Goal: Task Accomplishment & Management: Manage account settings

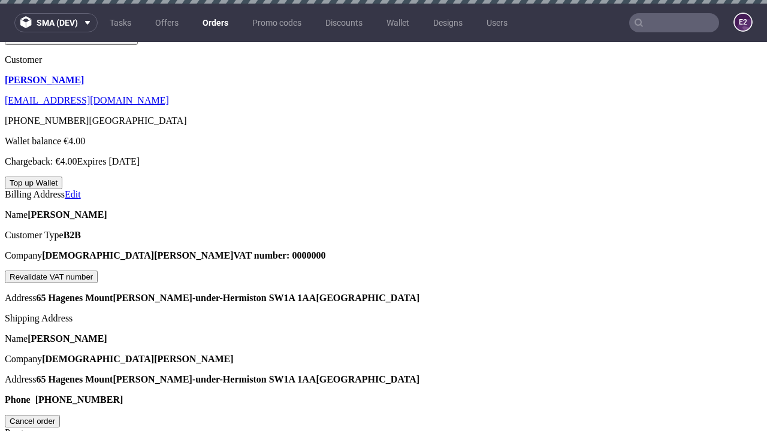
scroll to position [304, 0]
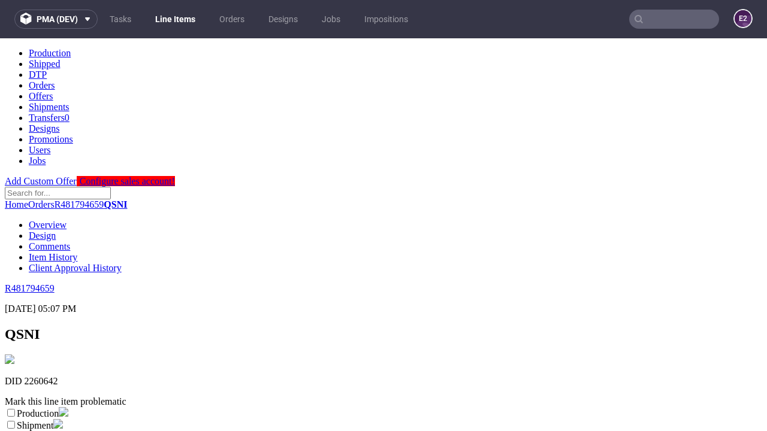
scroll to position [211, 0]
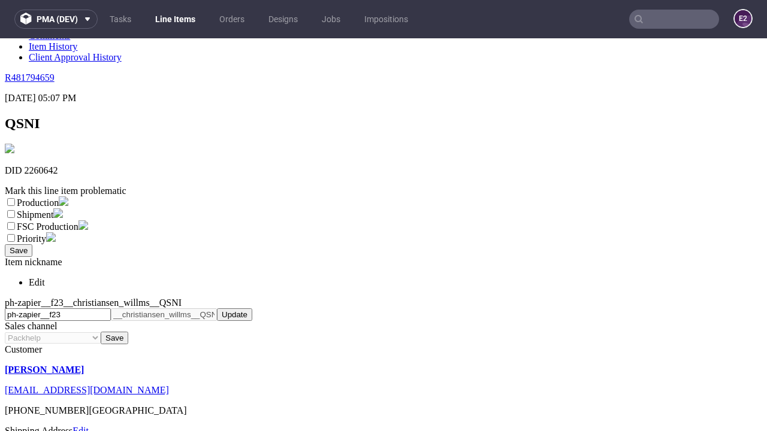
select select "dtp_ca_needed"
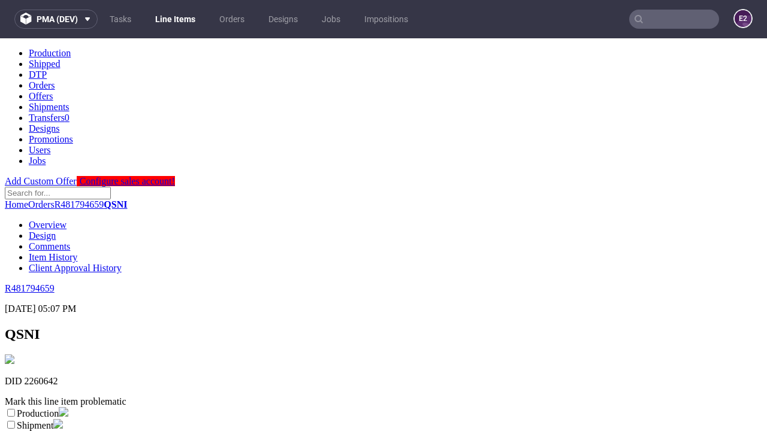
scroll to position [0, 0]
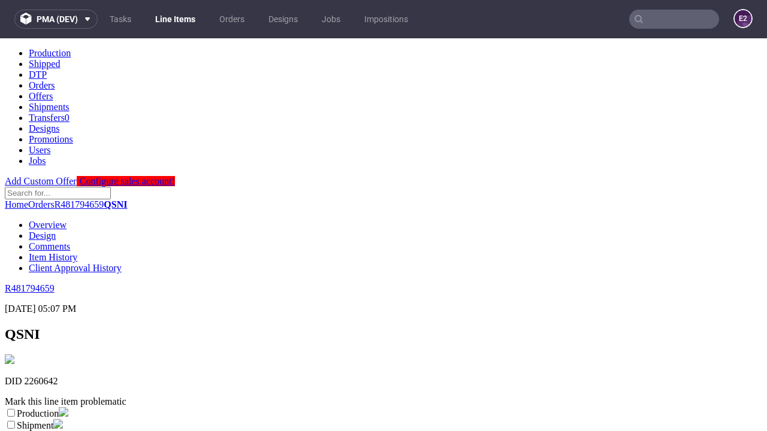
checkbox input "true"
